Goal: Information Seeking & Learning: Learn about a topic

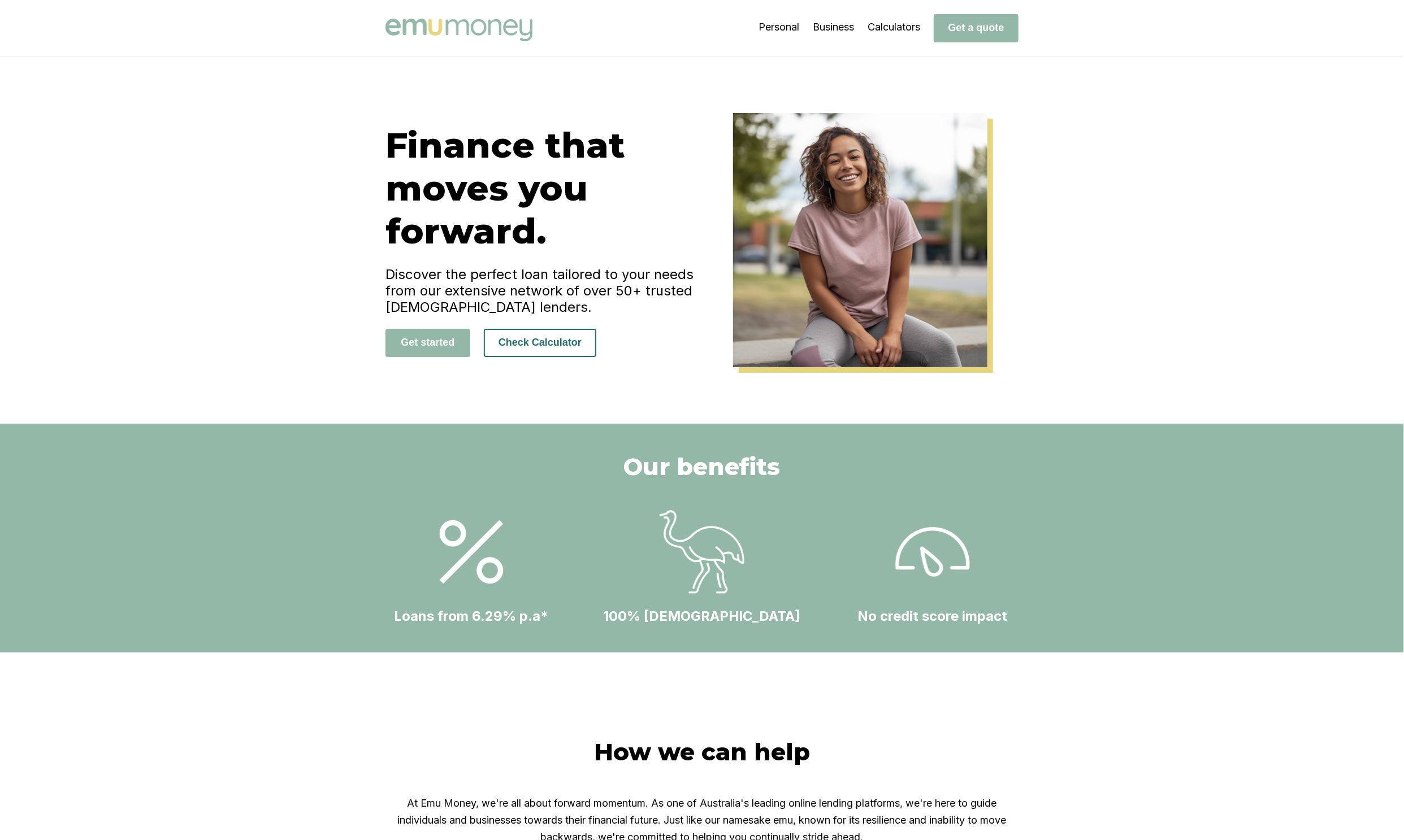
click at [531, 348] on button "Check Calculator" at bounding box center [539, 343] width 112 height 28
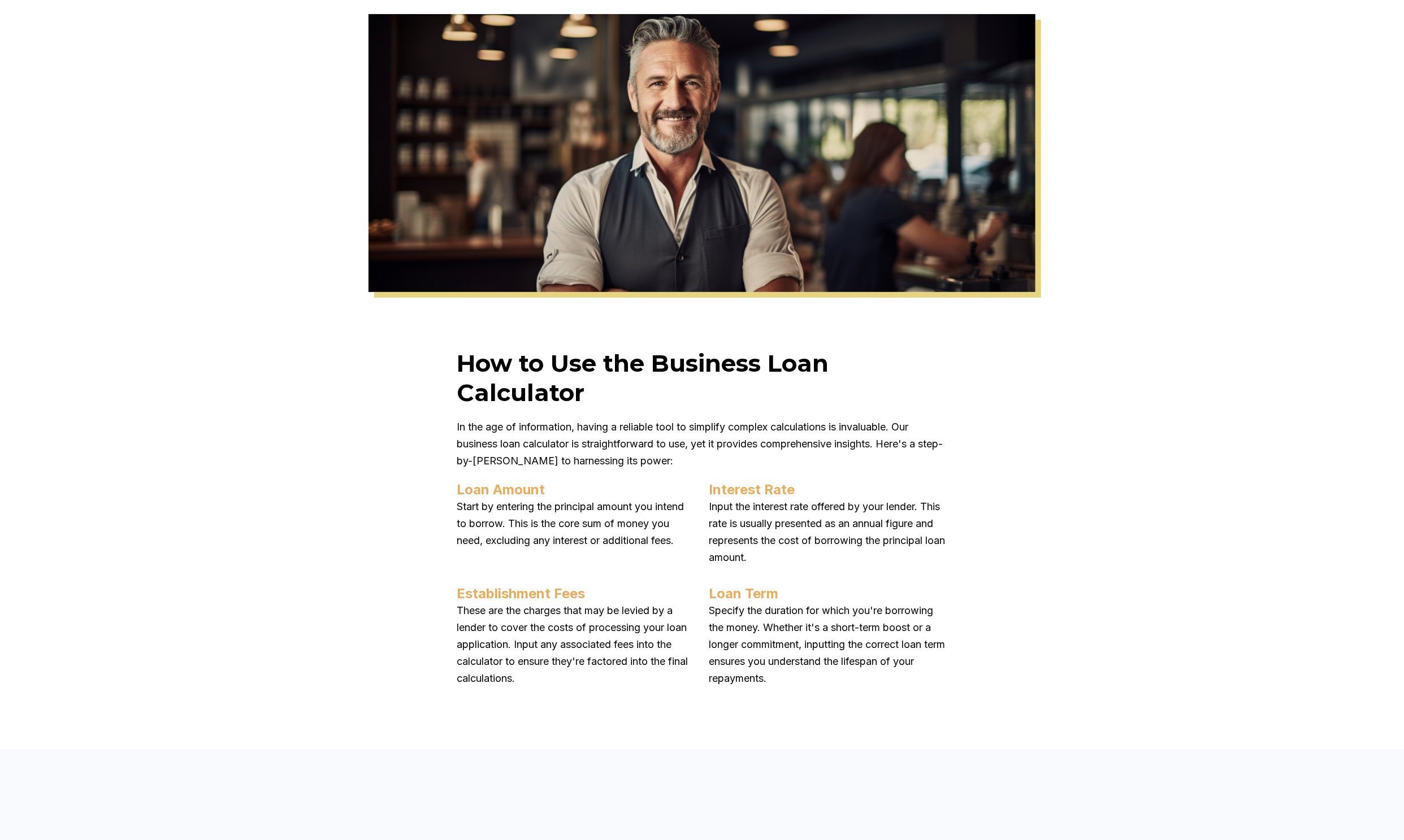
scroll to position [502, 0]
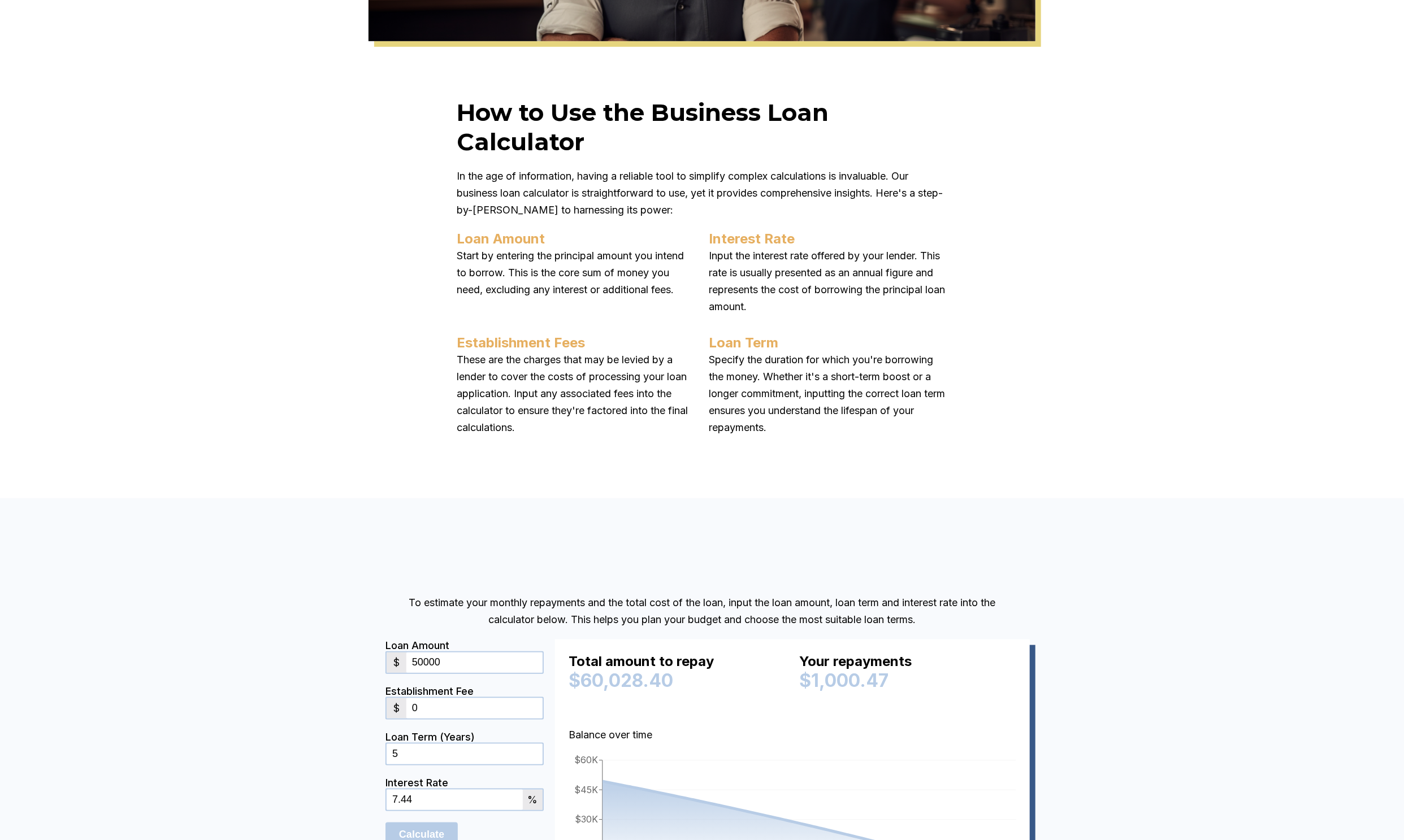
click at [539, 341] on p "Establishment Fees" at bounding box center [576, 343] width 239 height 17
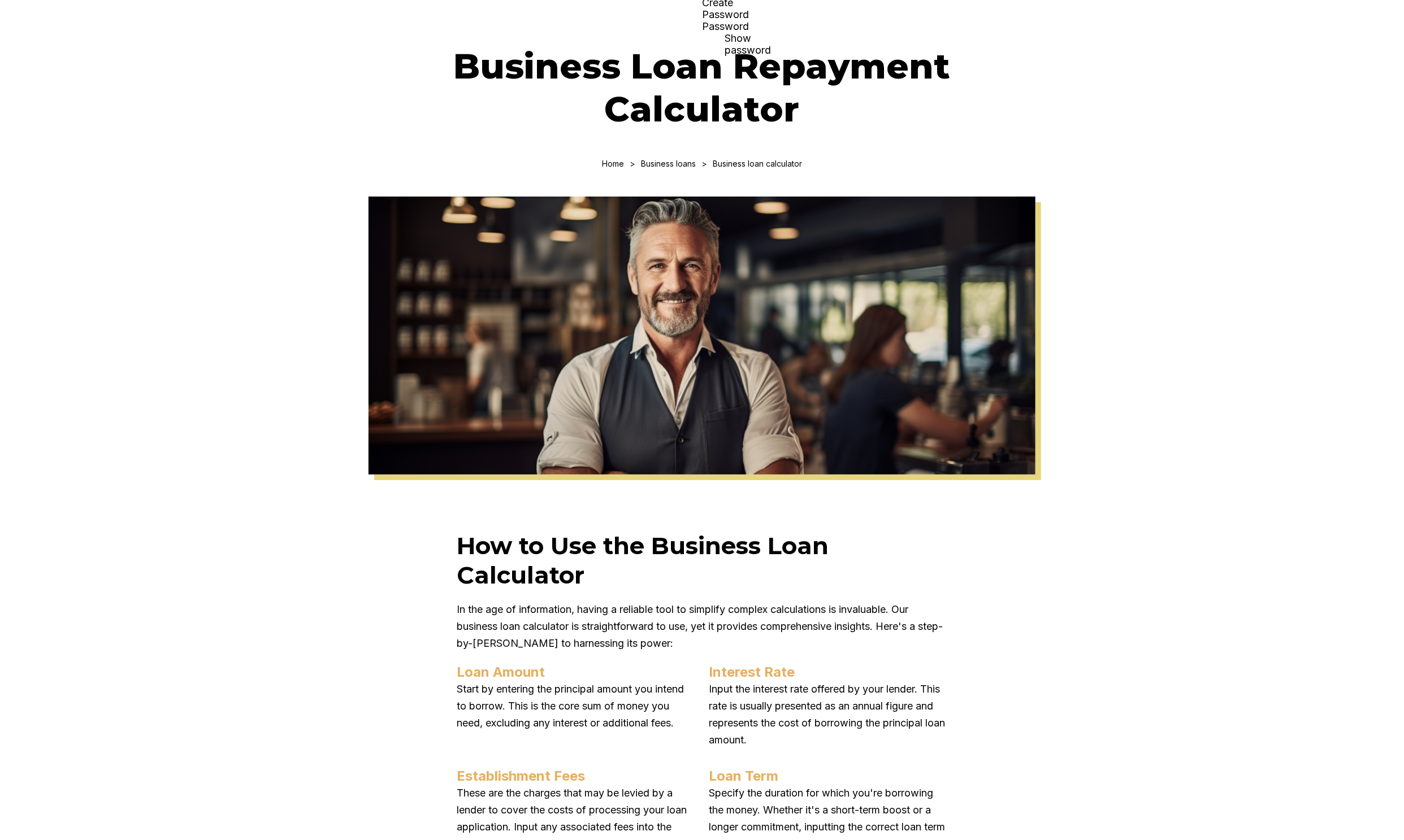
scroll to position [0, 0]
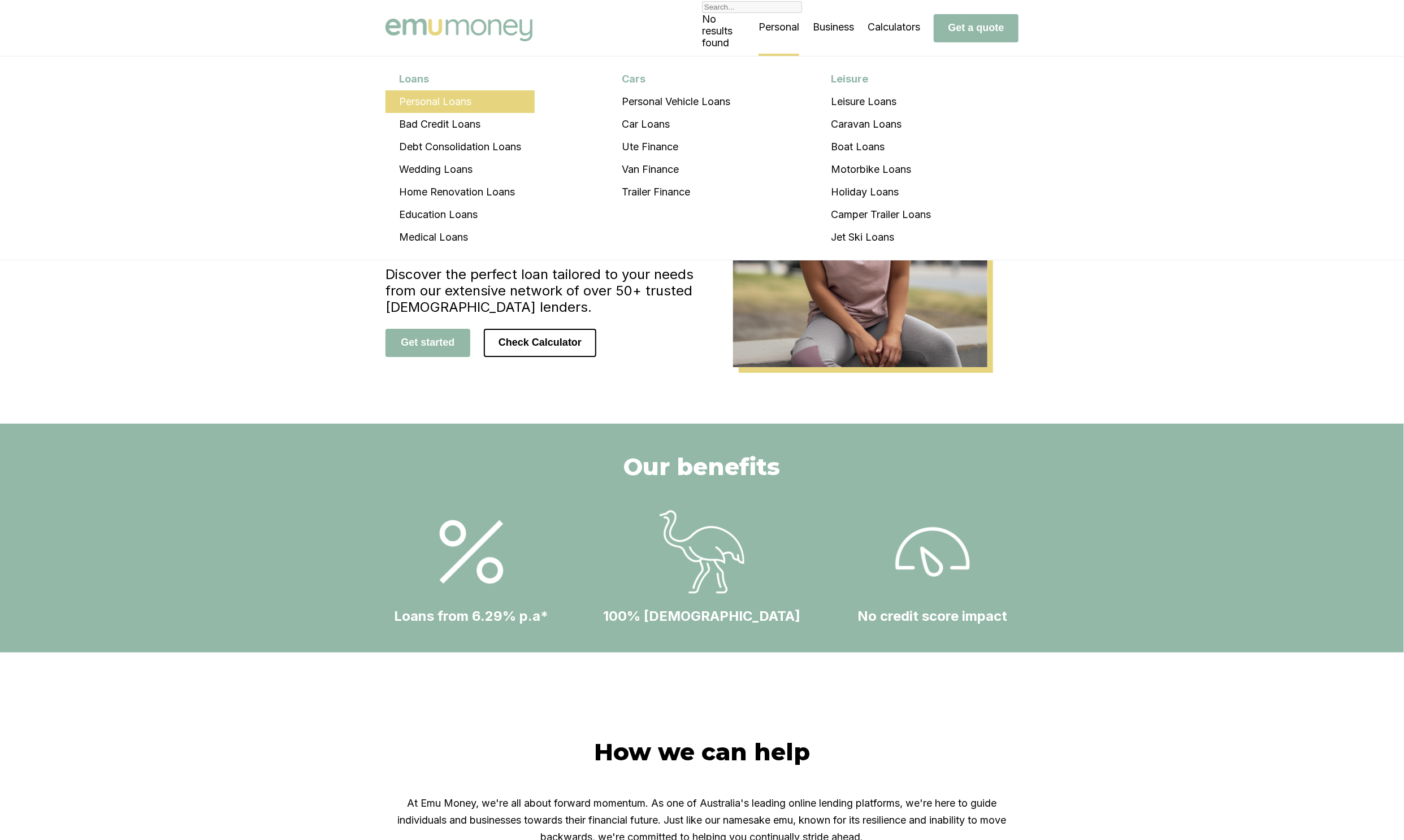
click at [473, 108] on li "Personal Loans" at bounding box center [460, 101] width 149 height 23
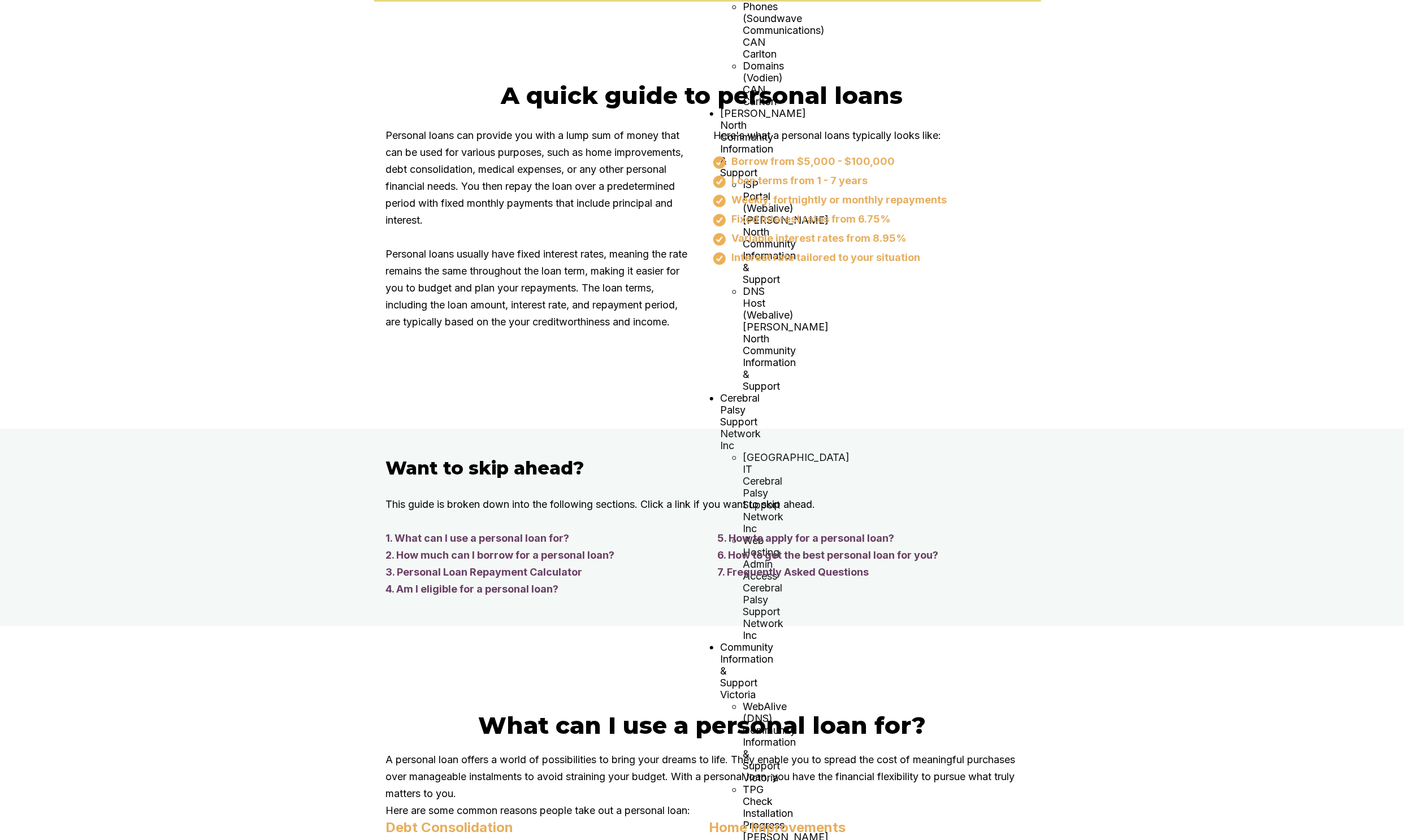
scroll to position [754, 0]
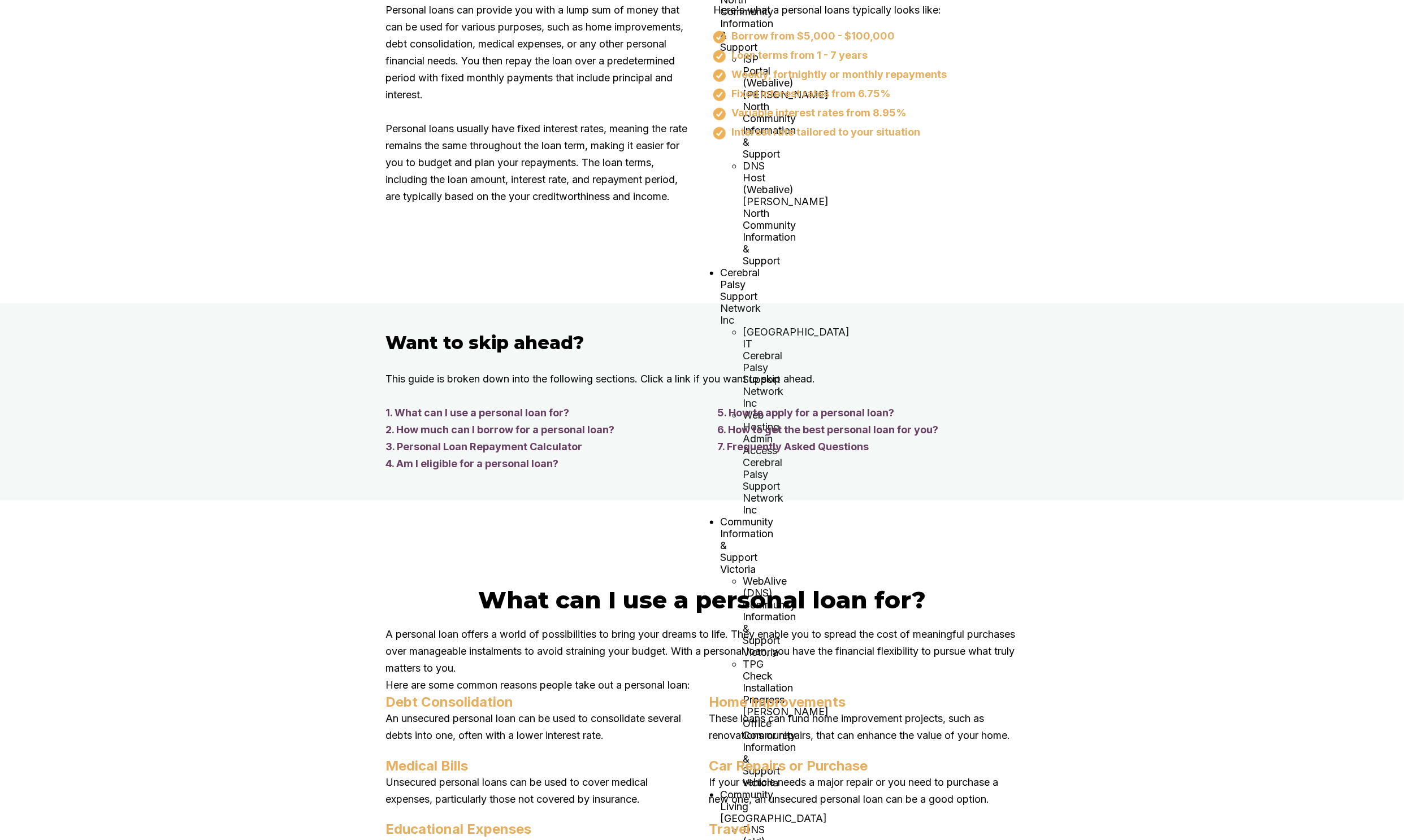
click at [811, 433] on link "6. How to get the best personal loan for you?" at bounding box center [868, 429] width 302 height 17
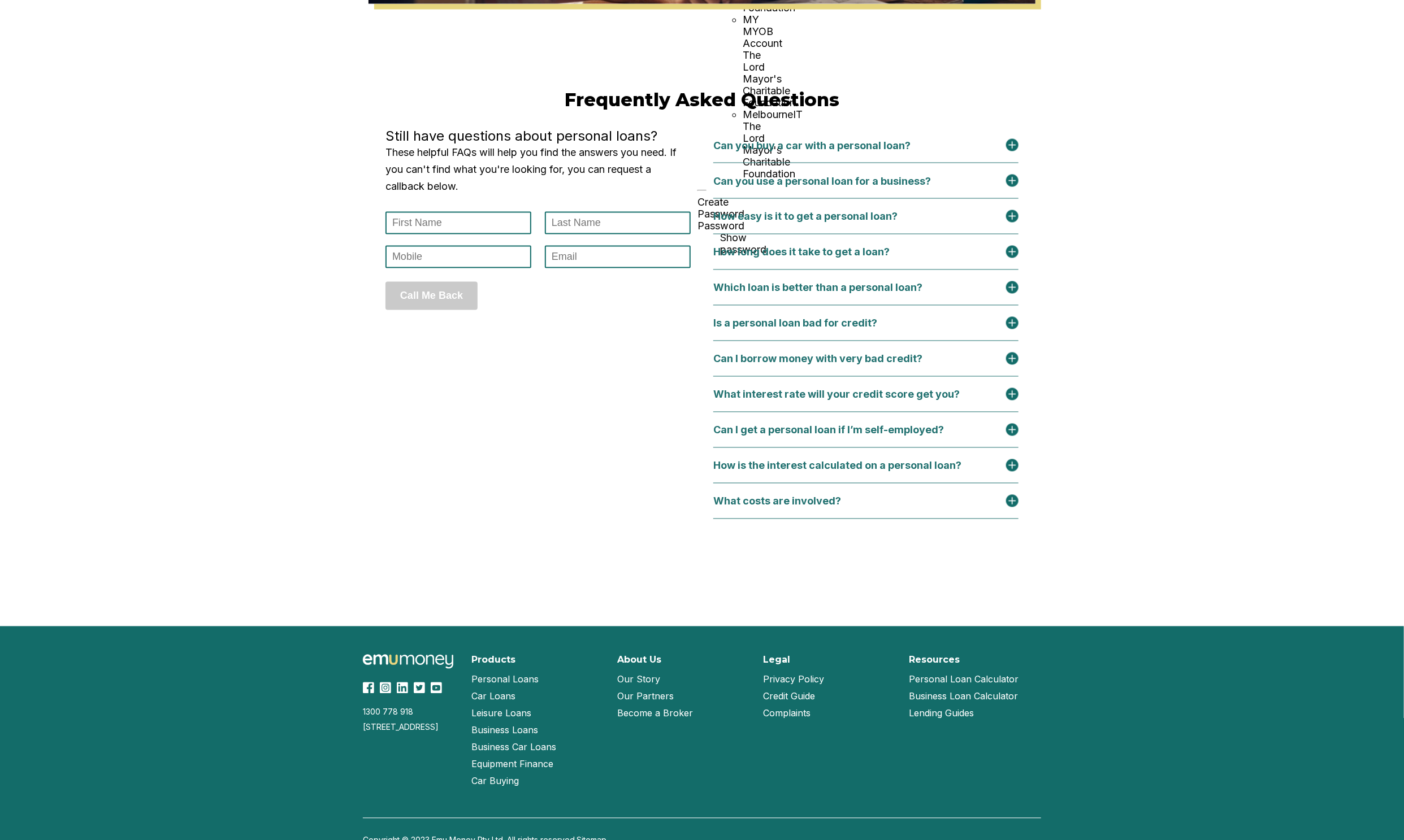
scroll to position [4571, 0]
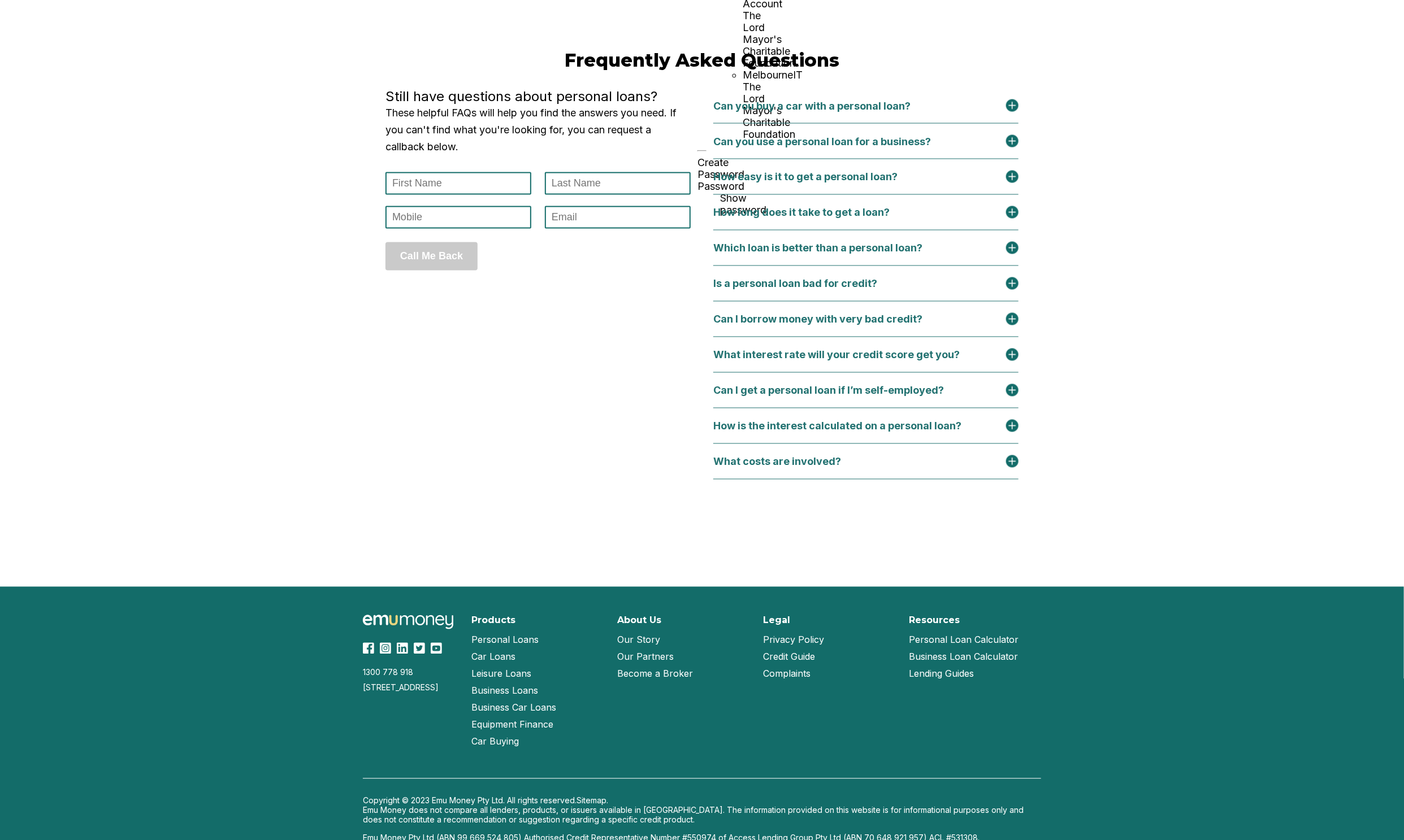
click at [778, 468] on div "What costs are involved?" at bounding box center [784, 462] width 141 height 12
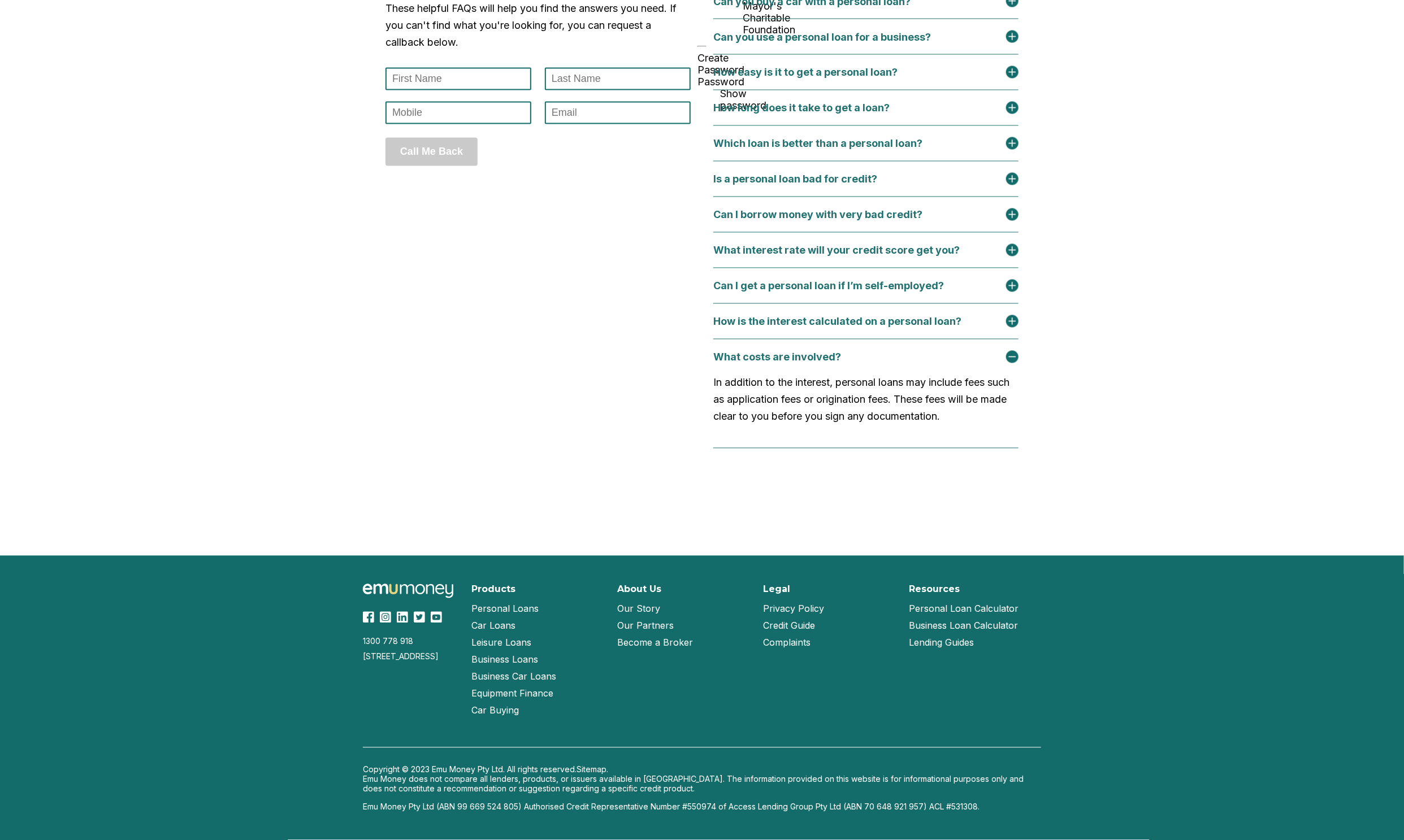
scroll to position [4783, 0]
click at [506, 607] on link "Personal Loans" at bounding box center [505, 608] width 67 height 17
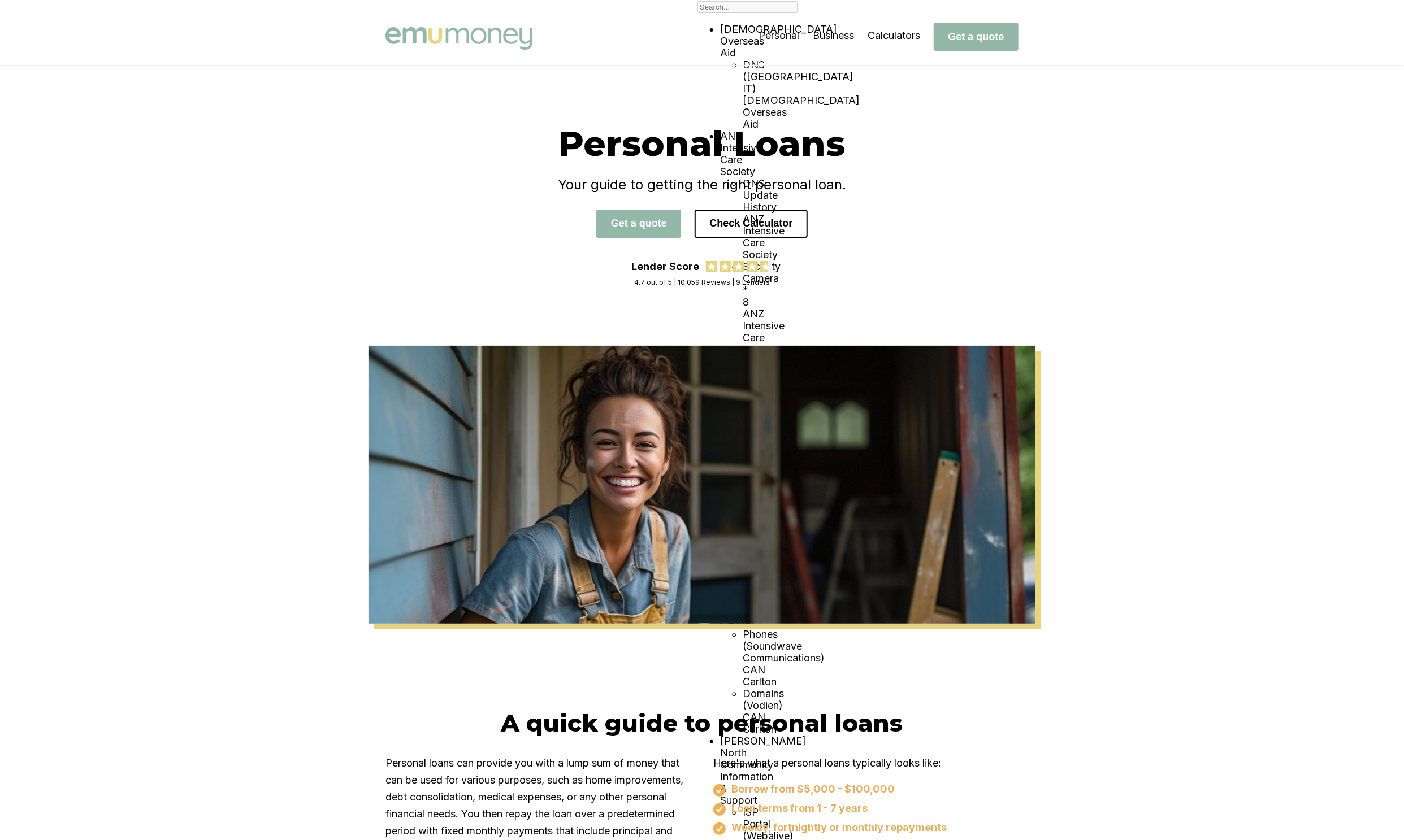
click at [385, 290] on div "Personal Loans Your guide to getting the right personal loan. Get a quote Check…" at bounding box center [702, 205] width 1404 height 280
